Goal: Find specific page/section: Find specific page/section

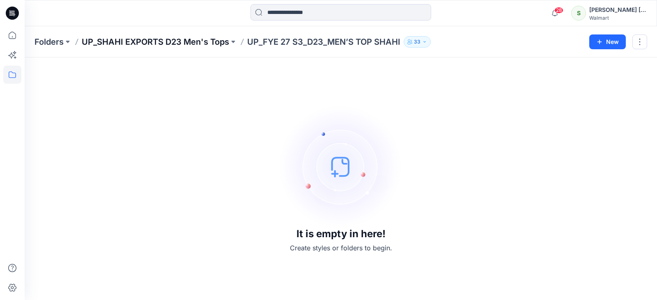
click at [209, 43] on p "UP_SHAHI EXPORTS D23 Men's Tops" at bounding box center [155, 41] width 147 height 11
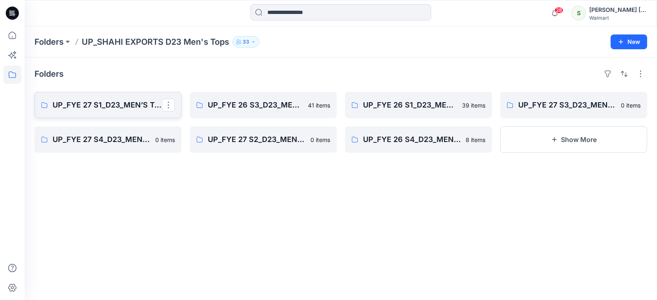
click at [126, 106] on p "UP_FYE 27 S1_D23_MEN’S TOP SHAHI" at bounding box center [107, 104] width 109 height 11
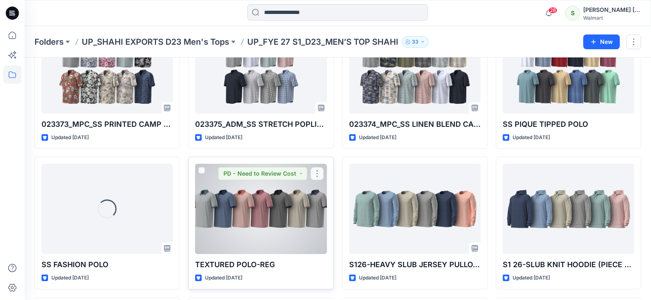
scroll to position [533, 0]
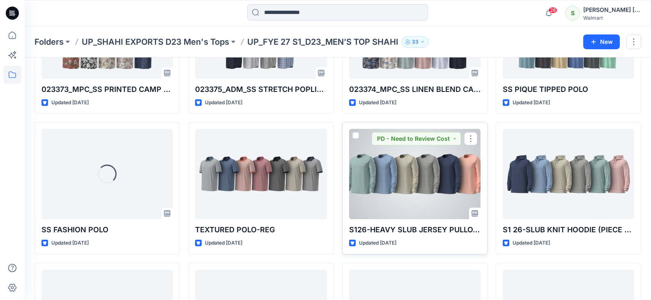
click at [432, 185] on div at bounding box center [414, 174] width 131 height 90
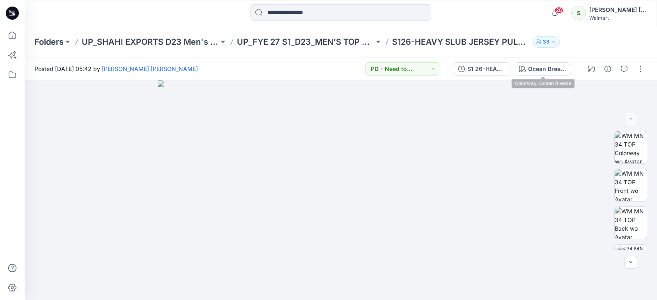
click at [547, 62] on div "S1 26-HEAVY SLUB JERSEY PULLOVER-(REG) Ocean Breeze" at bounding box center [512, 68] width 132 height 23
click at [551, 68] on div "Ocean Breeze" at bounding box center [547, 68] width 38 height 9
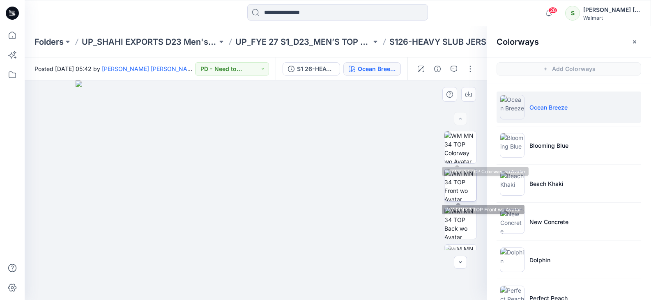
click at [460, 187] on img at bounding box center [460, 185] width 32 height 32
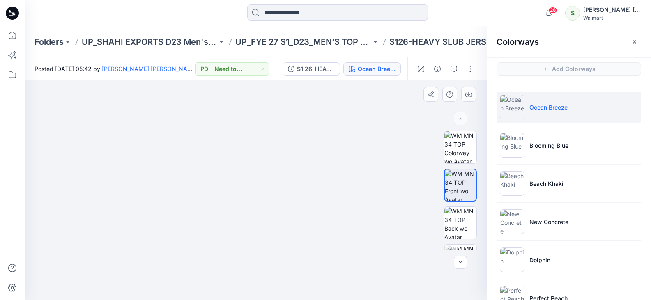
drag, startPoint x: 237, startPoint y: 166, endPoint x: 240, endPoint y: 178, distance: 12.2
click at [240, 178] on img at bounding box center [256, 180] width 282 height 239
click at [242, 180] on img at bounding box center [256, 179] width 298 height 241
